Goal: Information Seeking & Learning: Learn about a topic

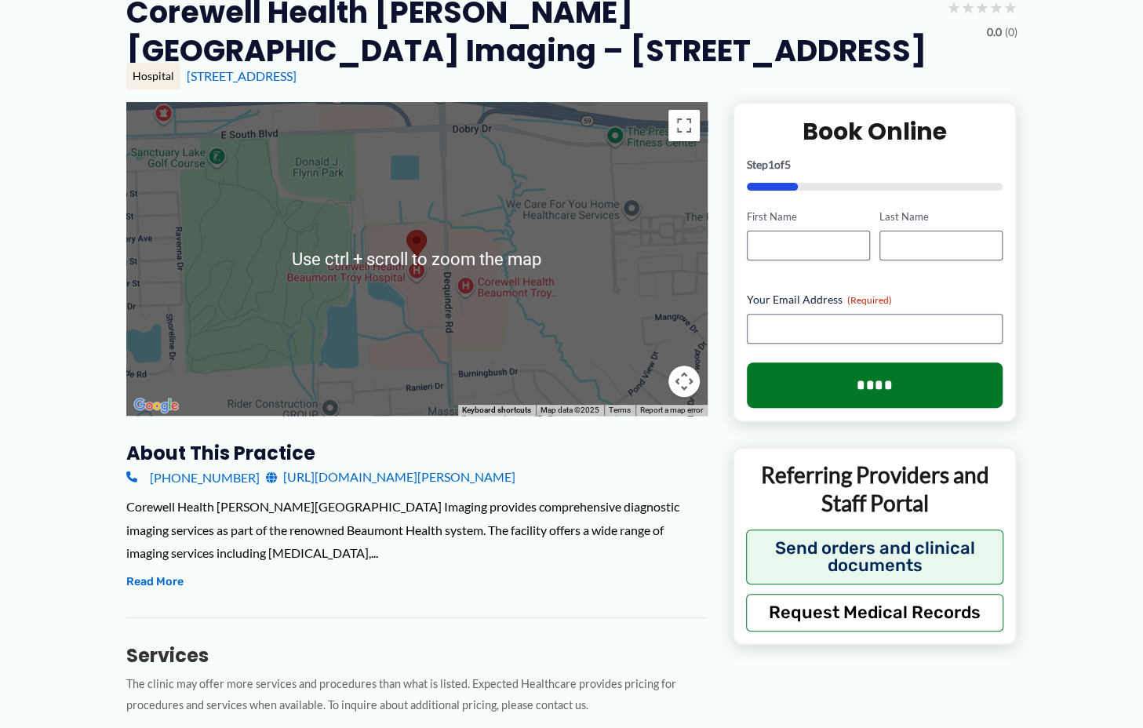
scroll to position [157, 0]
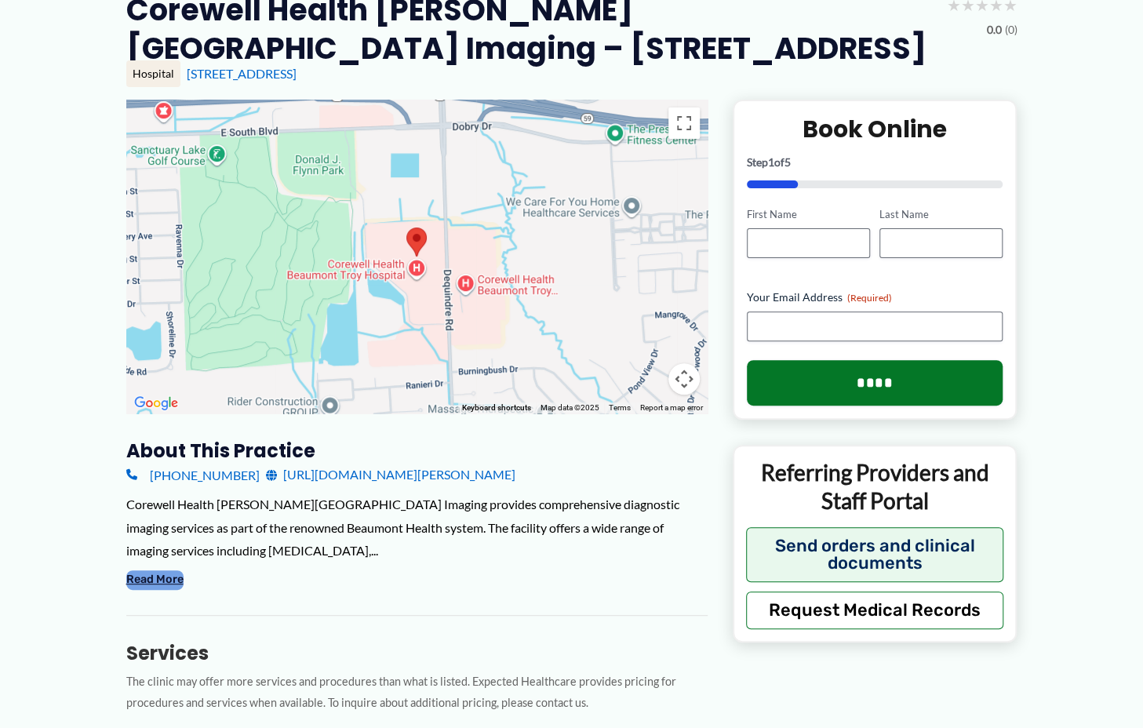
click at [149, 580] on button "Read More" at bounding box center [154, 580] width 57 height 19
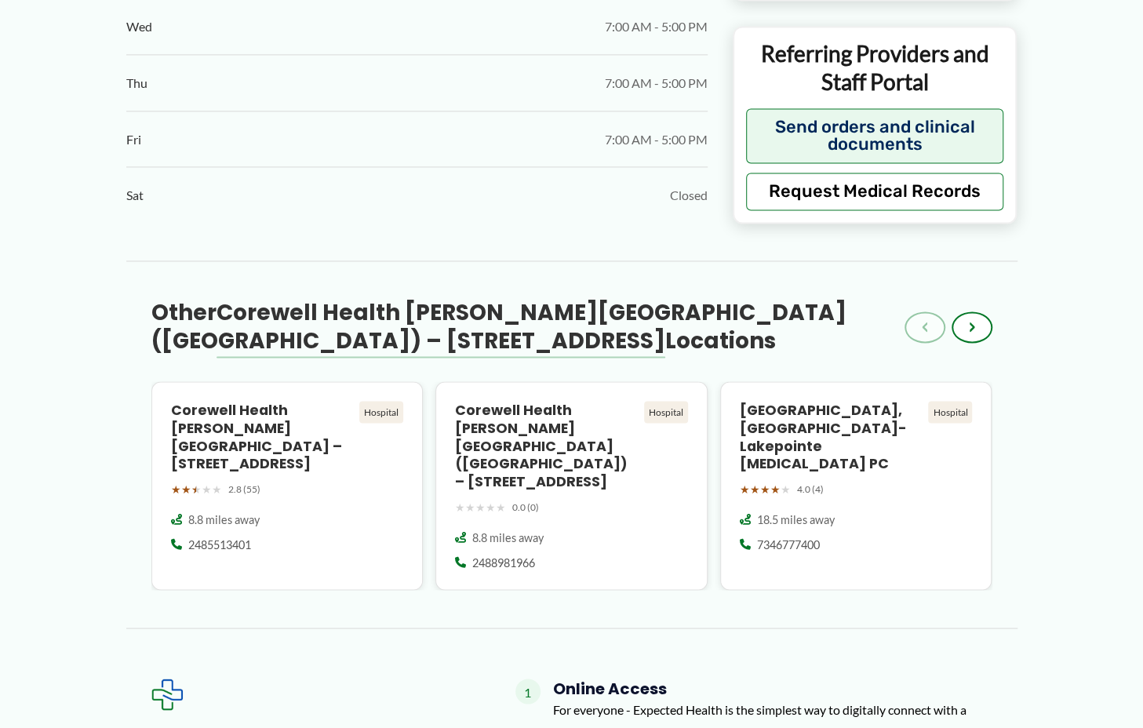
scroll to position [1325, 0]
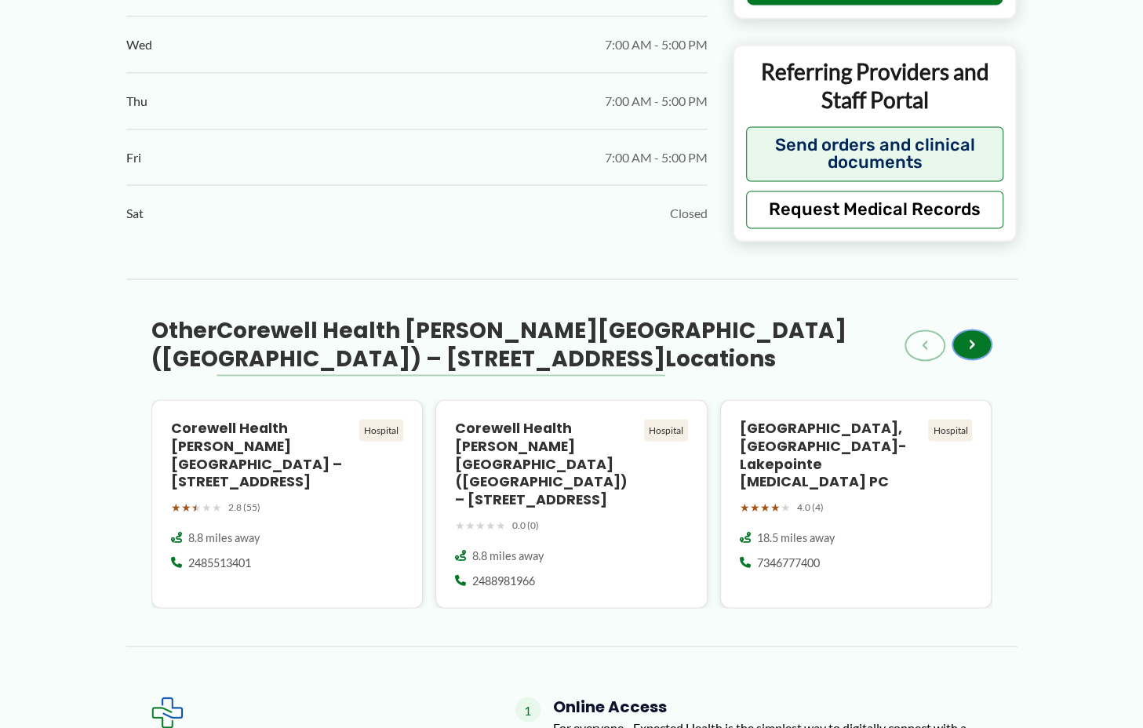
click at [979, 344] on button "›" at bounding box center [972, 344] width 41 height 31
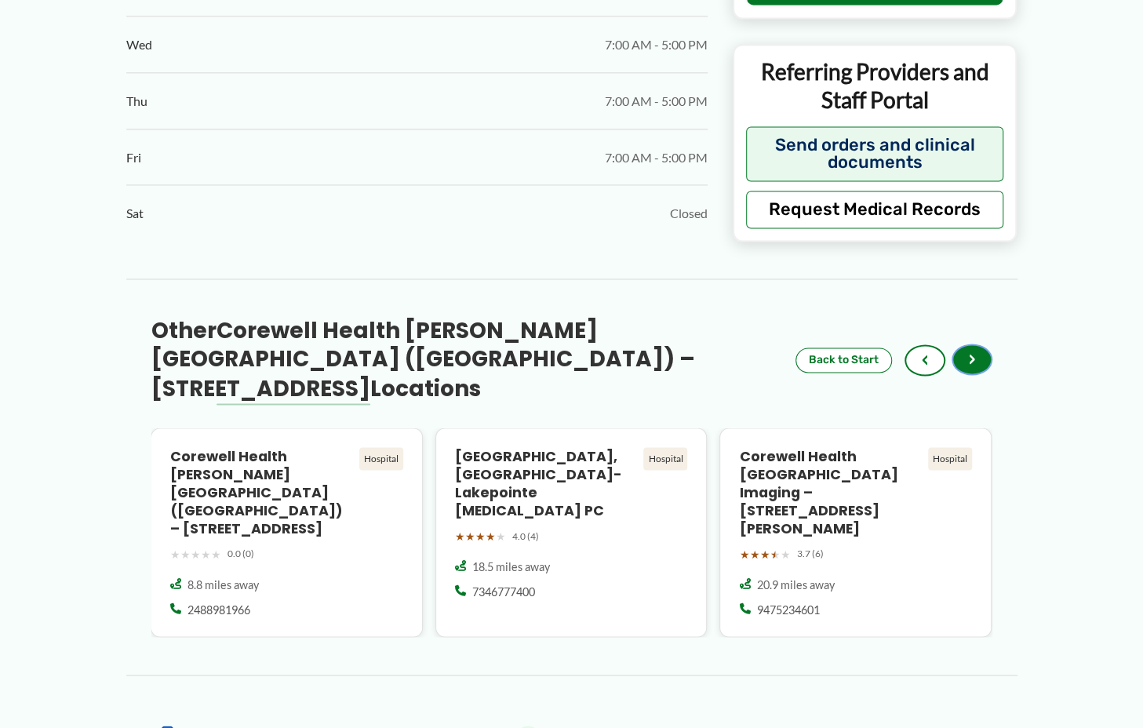
click at [978, 352] on button "›" at bounding box center [972, 359] width 41 height 31
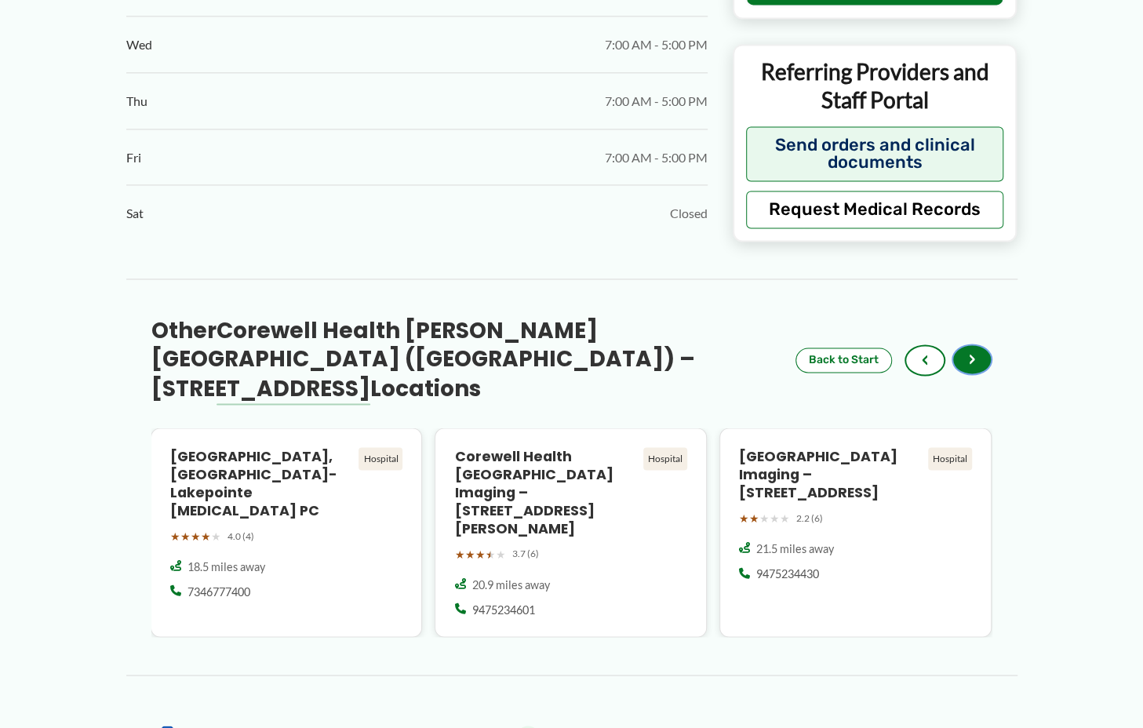
click at [978, 352] on button "›" at bounding box center [972, 359] width 41 height 31
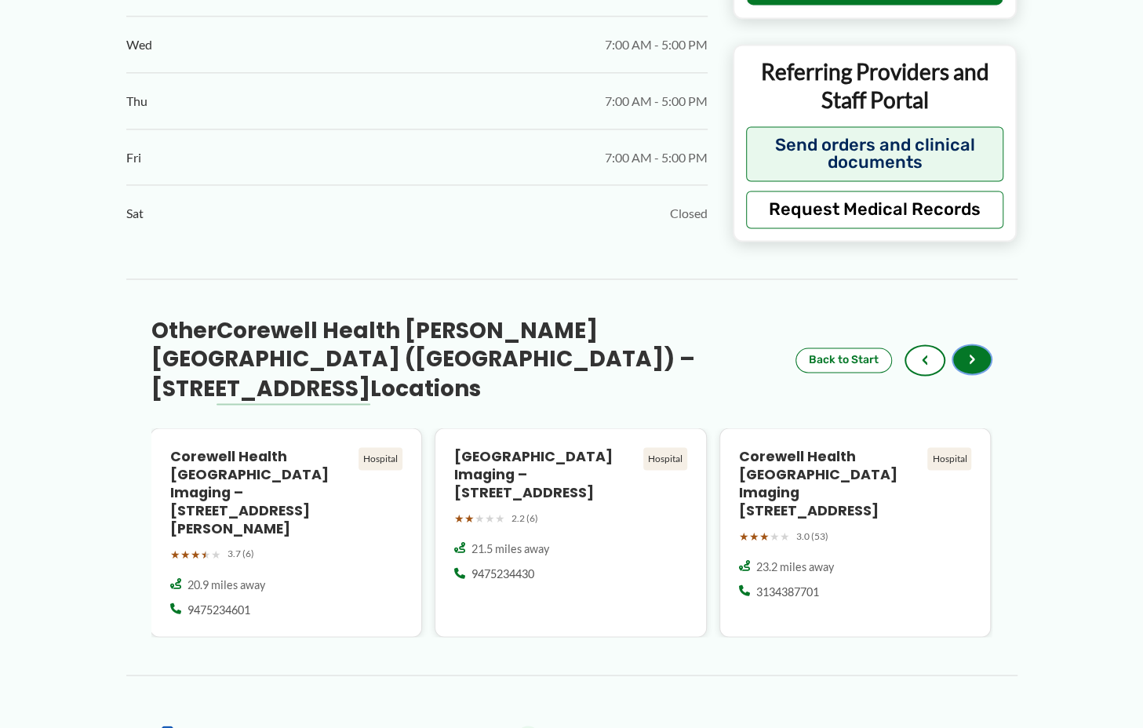
click at [978, 352] on button "›" at bounding box center [972, 359] width 41 height 31
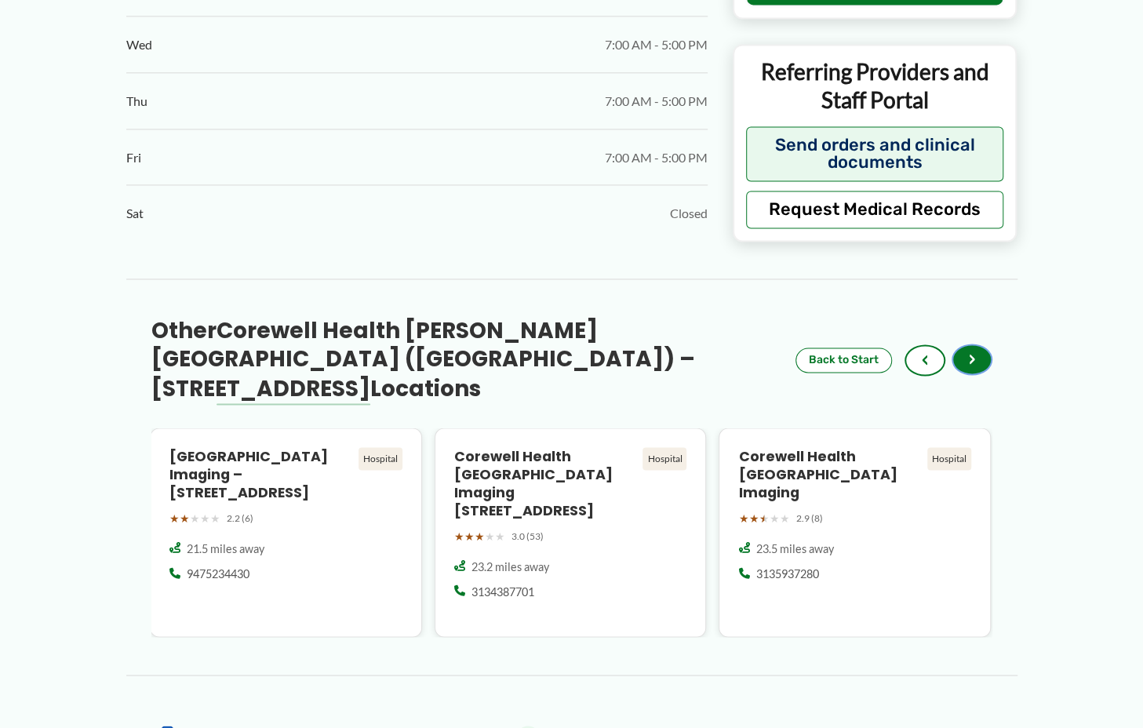
click at [978, 352] on button "›" at bounding box center [972, 359] width 41 height 31
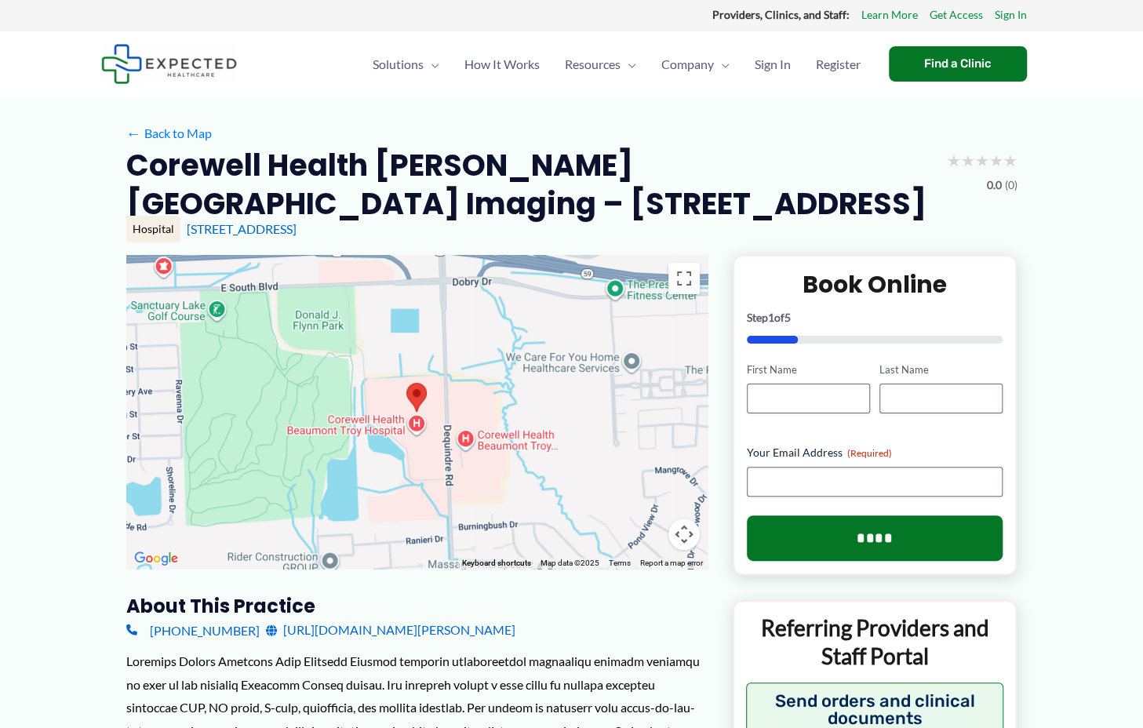
scroll to position [0, 0]
